Goal: Task Accomplishment & Management: Complete application form

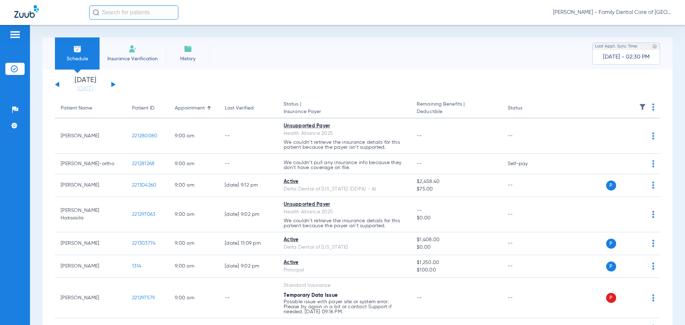
click at [121, 44] on li "Insurance Verification" at bounding box center [133, 53] width 66 height 32
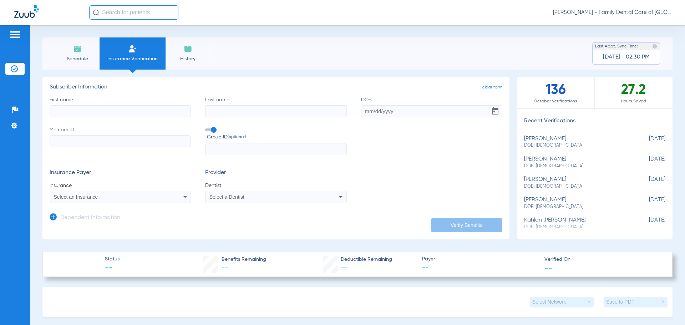
drag, startPoint x: 80, startPoint y: 112, endPoint x: 82, endPoint y: 109, distance: 4.0
click at [80, 112] on input "First name" at bounding box center [120, 111] width 141 height 12
type input "[PERSON_NAME]"
type input "west"
click at [362, 109] on input "DOB" at bounding box center [431, 111] width 141 height 12
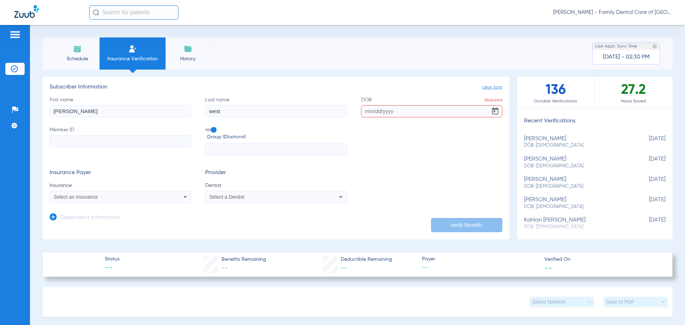
click at [370, 115] on input "DOB Required" at bounding box center [431, 111] width 141 height 12
type input "[DATE]"
click at [398, 150] on div "First name [PERSON_NAME] Last name west DOB [DEMOGRAPHIC_DATA] Member ID Group …" at bounding box center [276, 125] width 453 height 59
click at [74, 140] on input "Member ID" at bounding box center [120, 141] width 141 height 12
paste input "022202488"
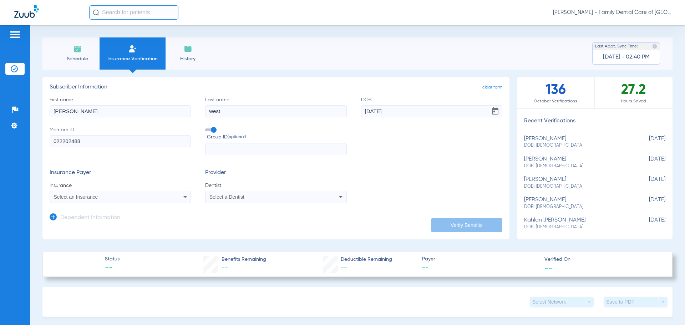
type input "022202488"
drag, startPoint x: 274, startPoint y: 150, endPoint x: 266, endPoint y: 146, distance: 8.3
click at [274, 150] on input "text" at bounding box center [275, 149] width 141 height 12
paste input "[PHONE_NUMBER]"
type input "[PHONE_NUMBER]"
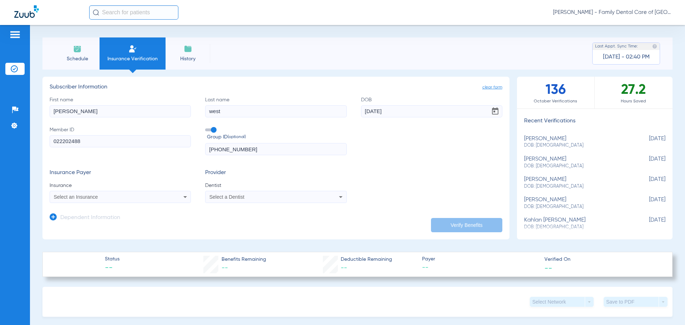
click at [262, 201] on div "Select a Dentist" at bounding box center [276, 197] width 141 height 9
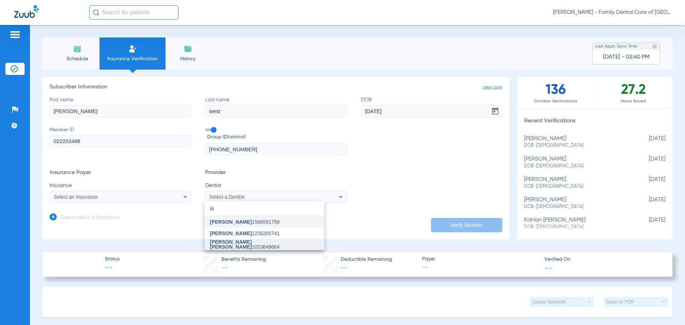
type input "ja"
click at [240, 243] on span "[PERSON_NAME] [PERSON_NAME]" at bounding box center [231, 244] width 42 height 11
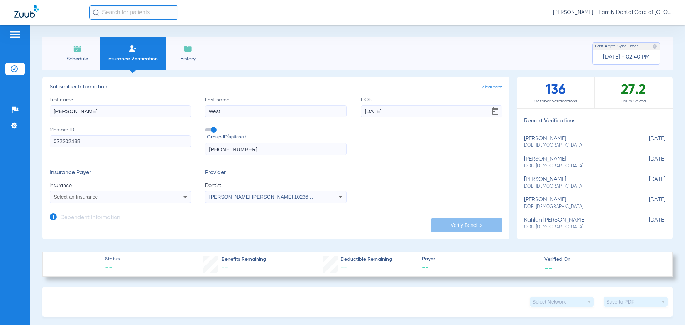
click at [66, 196] on span "Select an Insurance" at bounding box center [76, 197] width 44 height 6
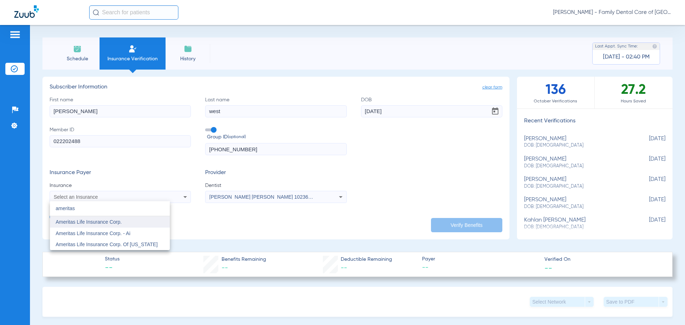
type input "ameritas"
click at [72, 223] on span "Ameritas Life Insurance Corp." at bounding box center [89, 222] width 66 height 6
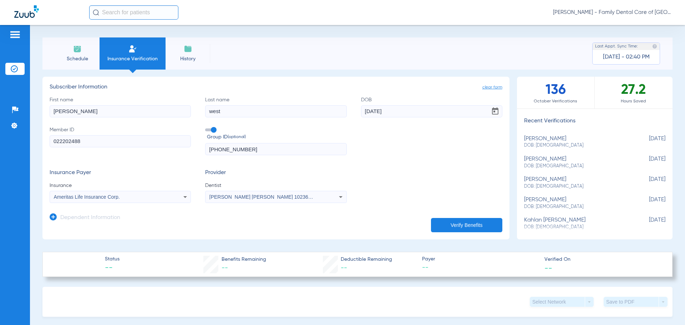
click at [437, 227] on button "Verify Benefits" at bounding box center [466, 225] width 71 height 14
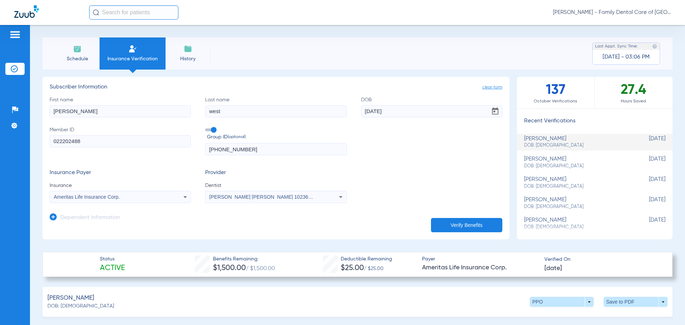
drag, startPoint x: 84, startPoint y: 140, endPoint x: 47, endPoint y: 140, distance: 36.4
click at [47, 140] on app-manual-verification-form "clear form Subscriber Information First name [PERSON_NAME] Last name west DOB […" at bounding box center [275, 158] width 467 height 163
click at [265, 154] on input "[PHONE_NUMBER]" at bounding box center [275, 149] width 141 height 12
drag, startPoint x: 247, startPoint y: 150, endPoint x: 207, endPoint y: 150, distance: 40.3
click at [207, 150] on input "[PHONE_NUMBER]" at bounding box center [275, 149] width 141 height 12
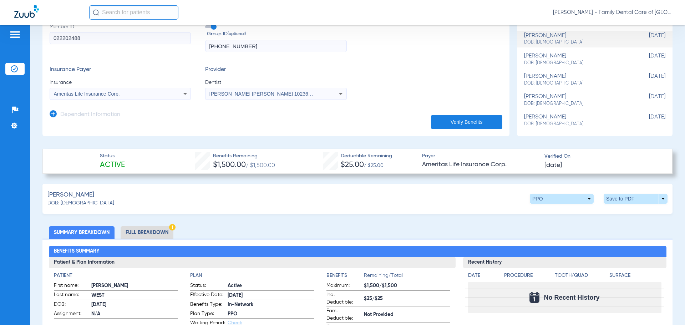
scroll to position [107, 0]
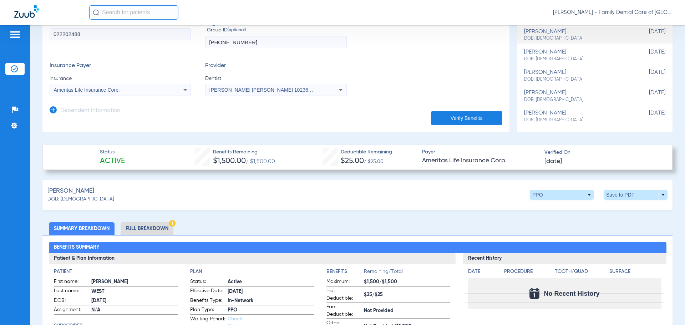
click at [122, 87] on div "Ameritas Life Insurance Corp." at bounding box center [107, 89] width 107 height 5
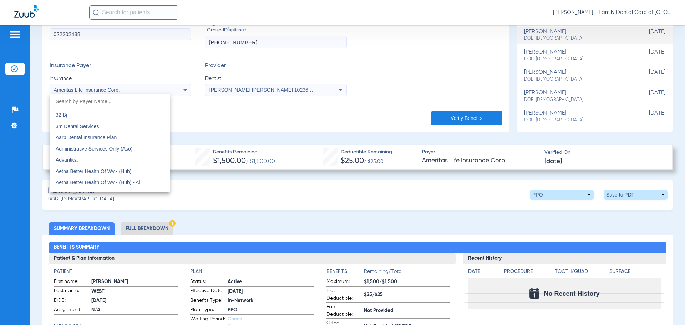
scroll to position [187, 0]
click at [240, 129] on div at bounding box center [342, 162] width 685 height 325
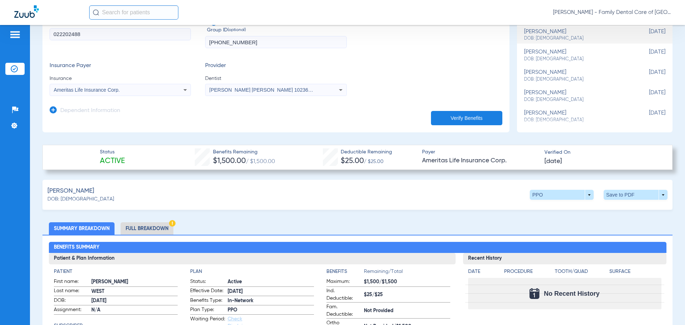
click at [134, 228] on li "Full Breakdown" at bounding box center [147, 228] width 53 height 12
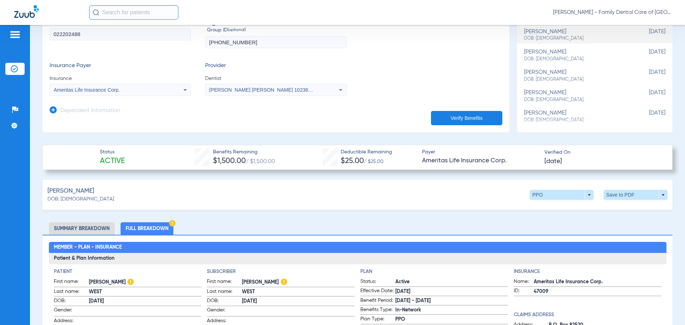
click at [99, 230] on li "Summary Breakdown" at bounding box center [82, 228] width 66 height 12
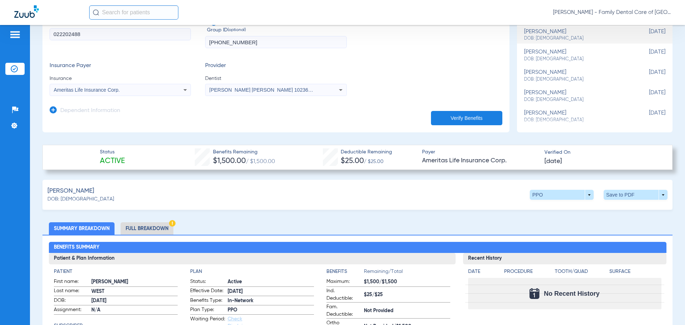
click at [131, 227] on li "Full Breakdown" at bounding box center [147, 228] width 53 height 12
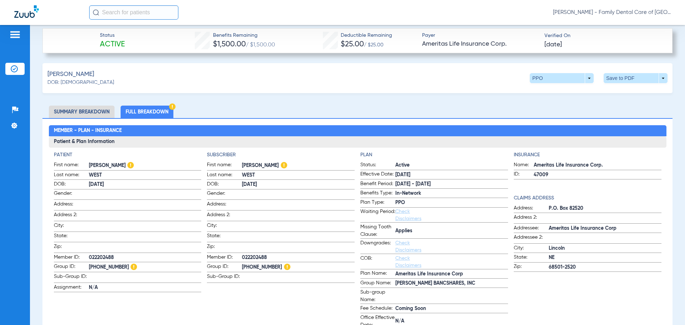
scroll to position [250, 0]
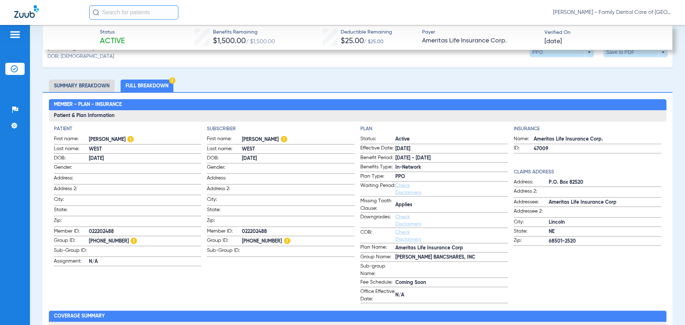
drag, startPoint x: 456, startPoint y: 255, endPoint x: 391, endPoint y: 258, distance: 65.0
click at [391, 258] on label "Group Name: [PERSON_NAME] BANCSHARES, INC" at bounding box center [434, 257] width 148 height 9
copy label "[PERSON_NAME] BANCSHARES, INC"
click at [406, 272] on span at bounding box center [451, 268] width 113 height 7
drag, startPoint x: 136, startPoint y: 238, endPoint x: 90, endPoint y: 238, distance: 45.7
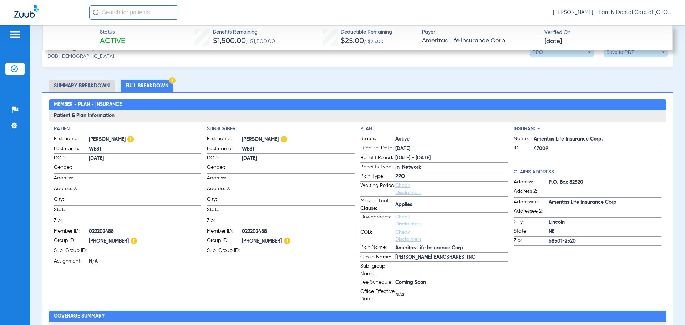
click at [90, 238] on span "[PHONE_NUMBER]" at bounding box center [145, 241] width 113 height 9
copy span "[PHONE_NUMBER]"
drag, startPoint x: 393, startPoint y: 258, endPoint x: 455, endPoint y: 259, distance: 61.7
click at [455, 259] on span "[PERSON_NAME] BANCSHARES, INC" at bounding box center [451, 257] width 113 height 7
copy span "[PERSON_NAME] BANCSHARES, INC"
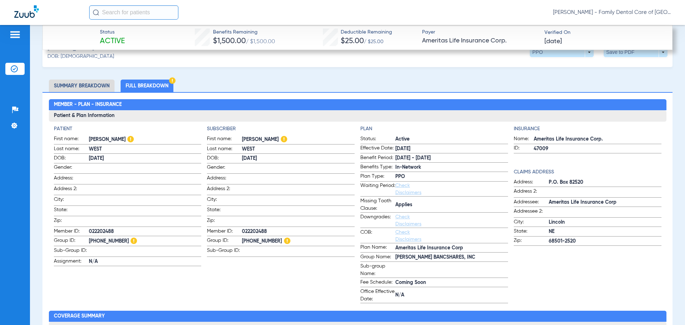
drag, startPoint x: 90, startPoint y: 229, endPoint x: 115, endPoint y: 230, distance: 25.0
click at [115, 230] on span "022202488" at bounding box center [145, 231] width 113 height 7
copy span "022202488"
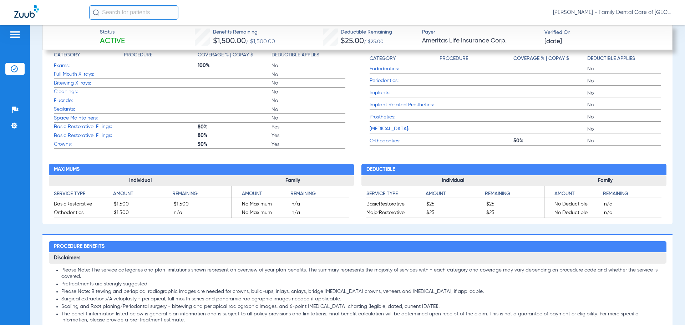
scroll to position [571, 0]
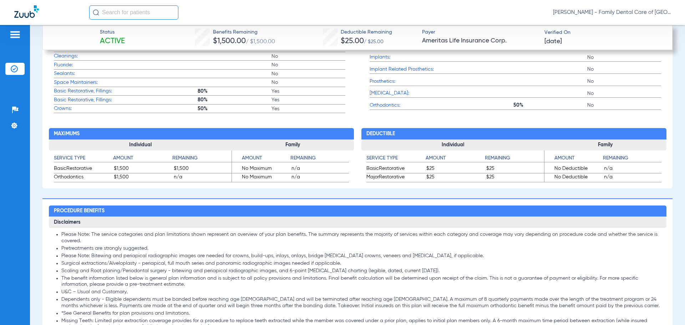
drag, startPoint x: 111, startPoint y: 169, endPoint x: 130, endPoint y: 169, distance: 18.9
click at [130, 169] on div "BasicRestorative $1,500 $1,500" at bounding box center [143, 169] width 178 height 9
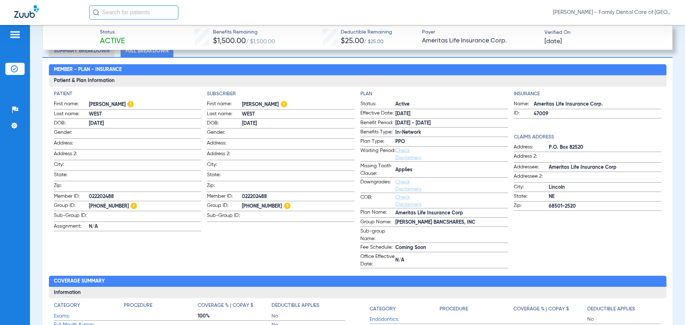
scroll to position [286, 0]
